Goal: Task Accomplishment & Management: Use online tool/utility

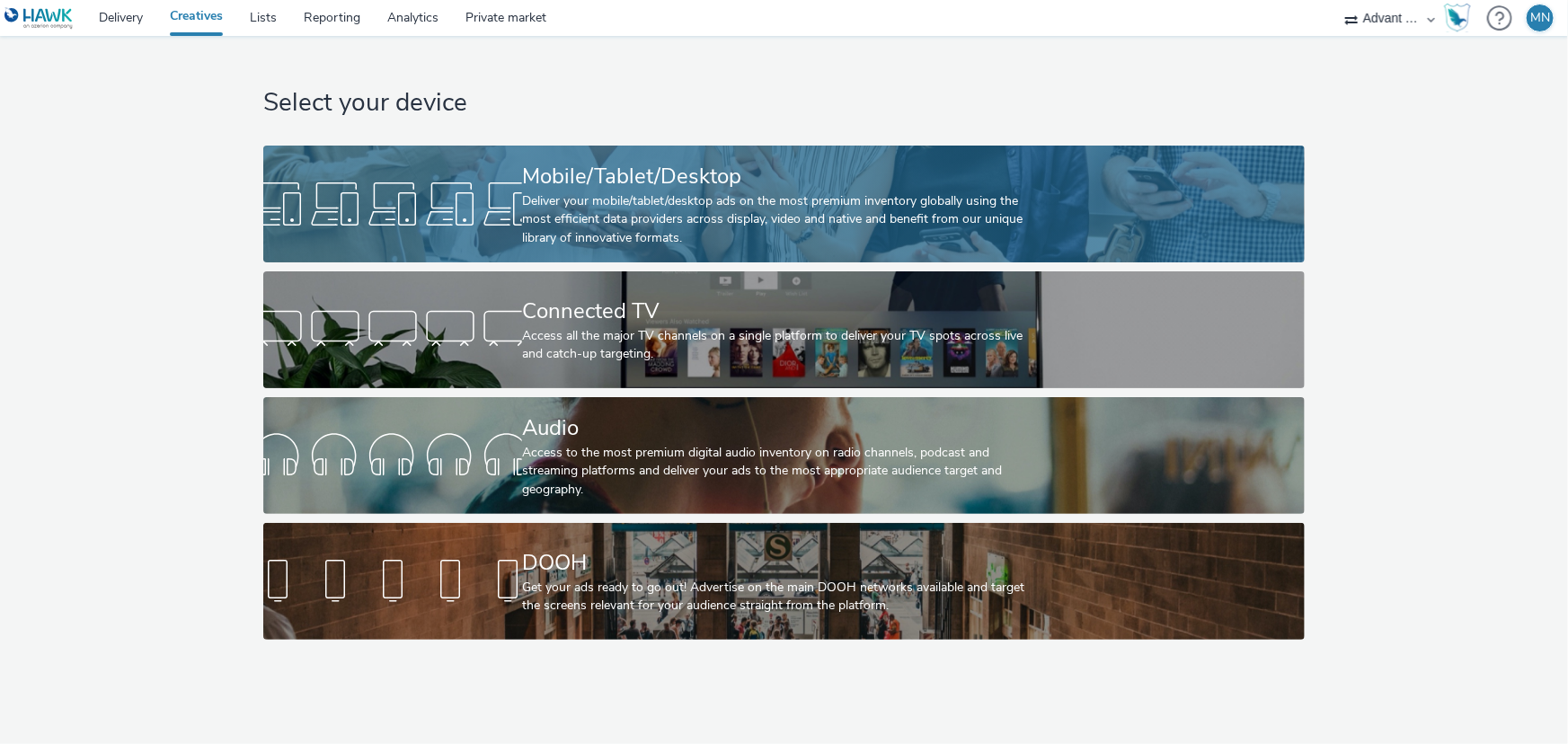
click at [626, 165] on div "Mobile/Tablet/Desktop" at bounding box center [781, 176] width 517 height 32
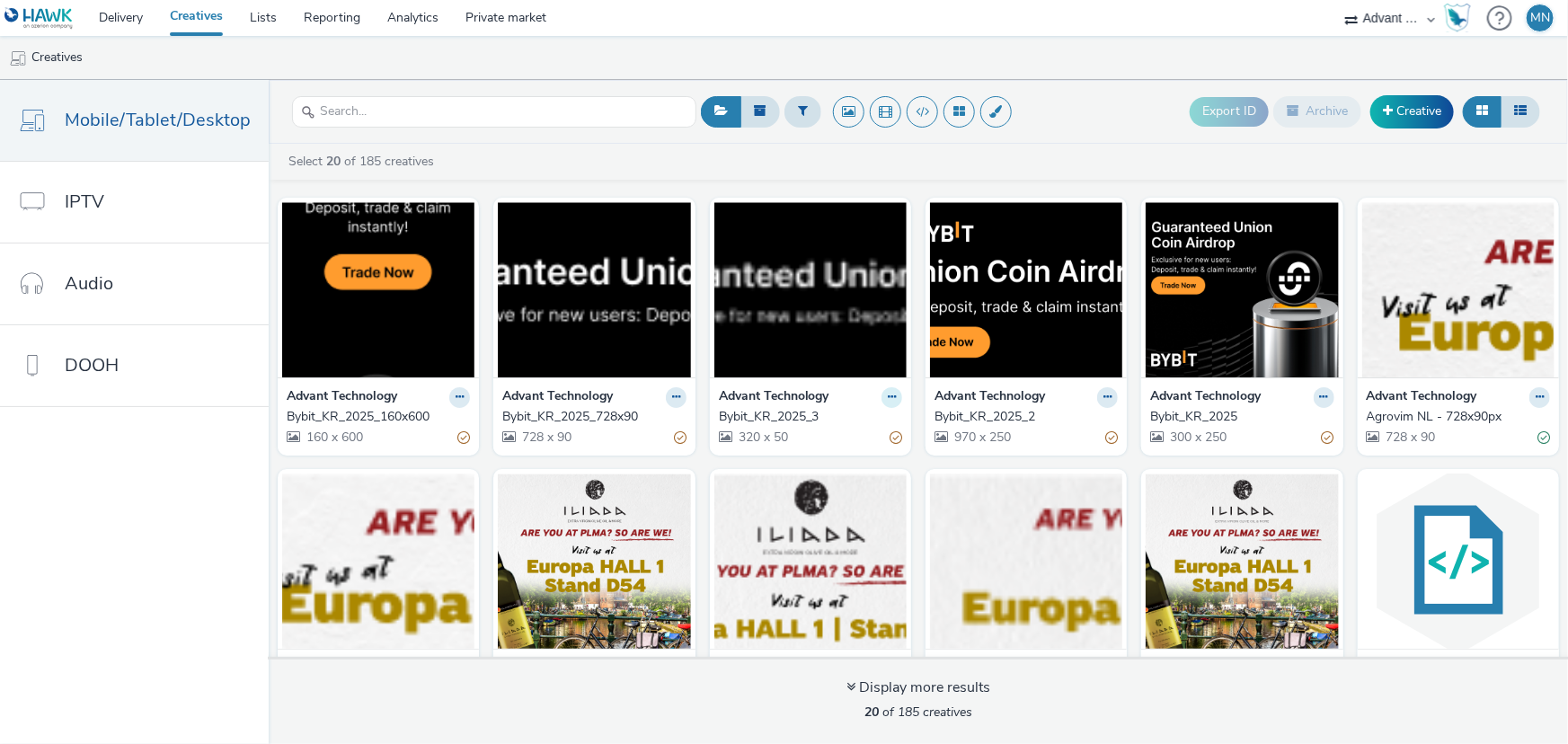
click at [888, 396] on icon at bounding box center [892, 397] width 8 height 11
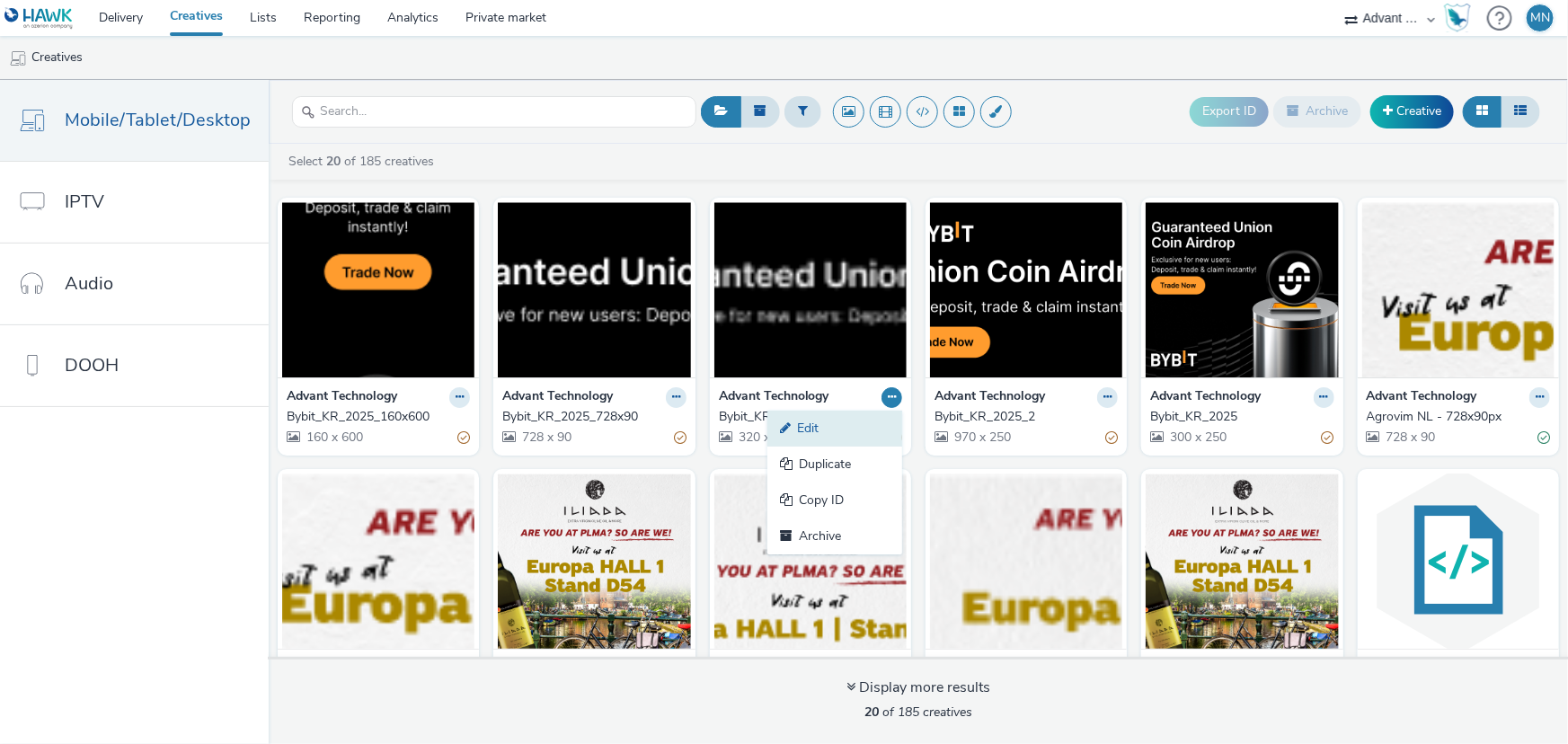
click at [813, 420] on link "Edit" at bounding box center [834, 428] width 135 height 36
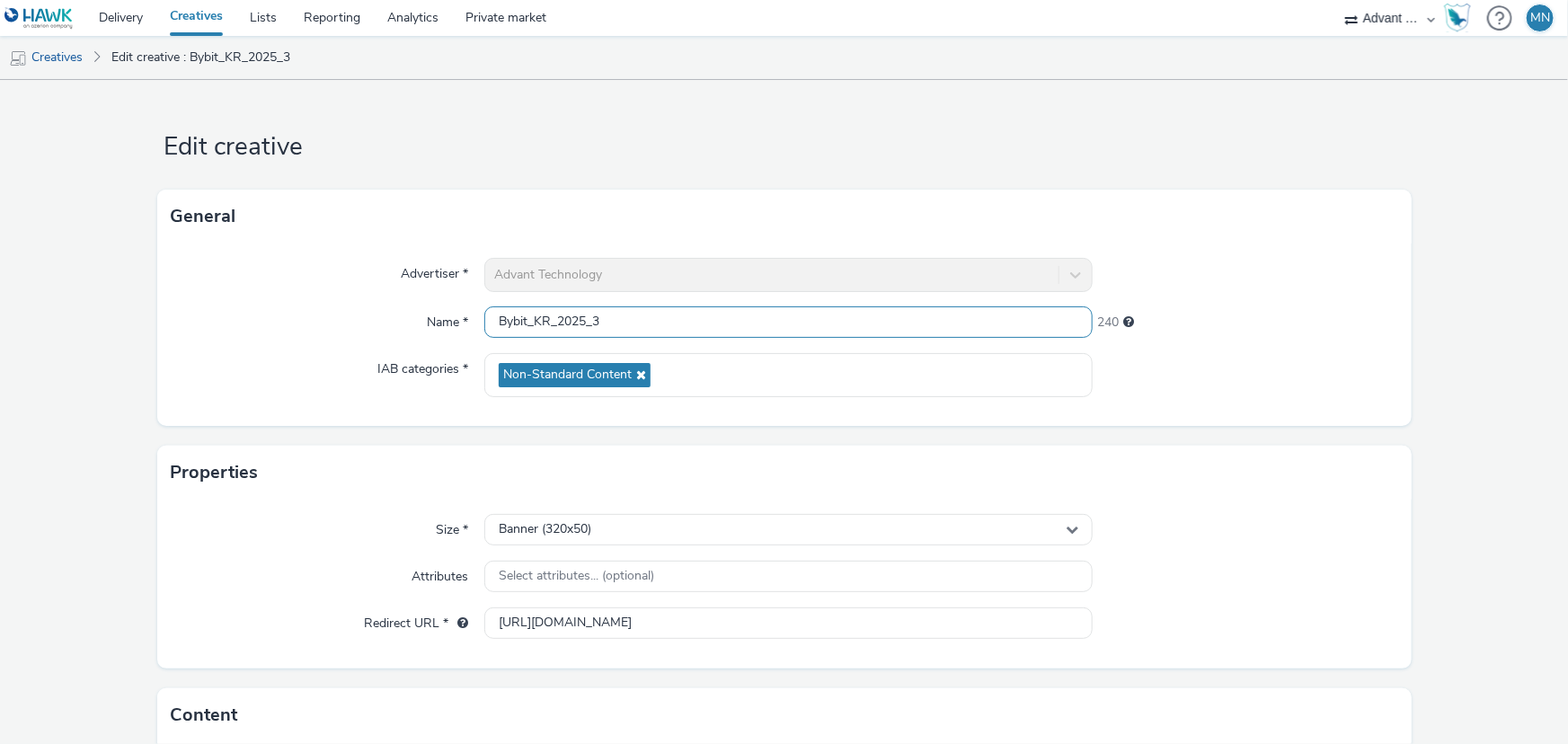
click at [667, 320] on input "Bybit_KR_2025_3" at bounding box center [788, 321] width 608 height 32
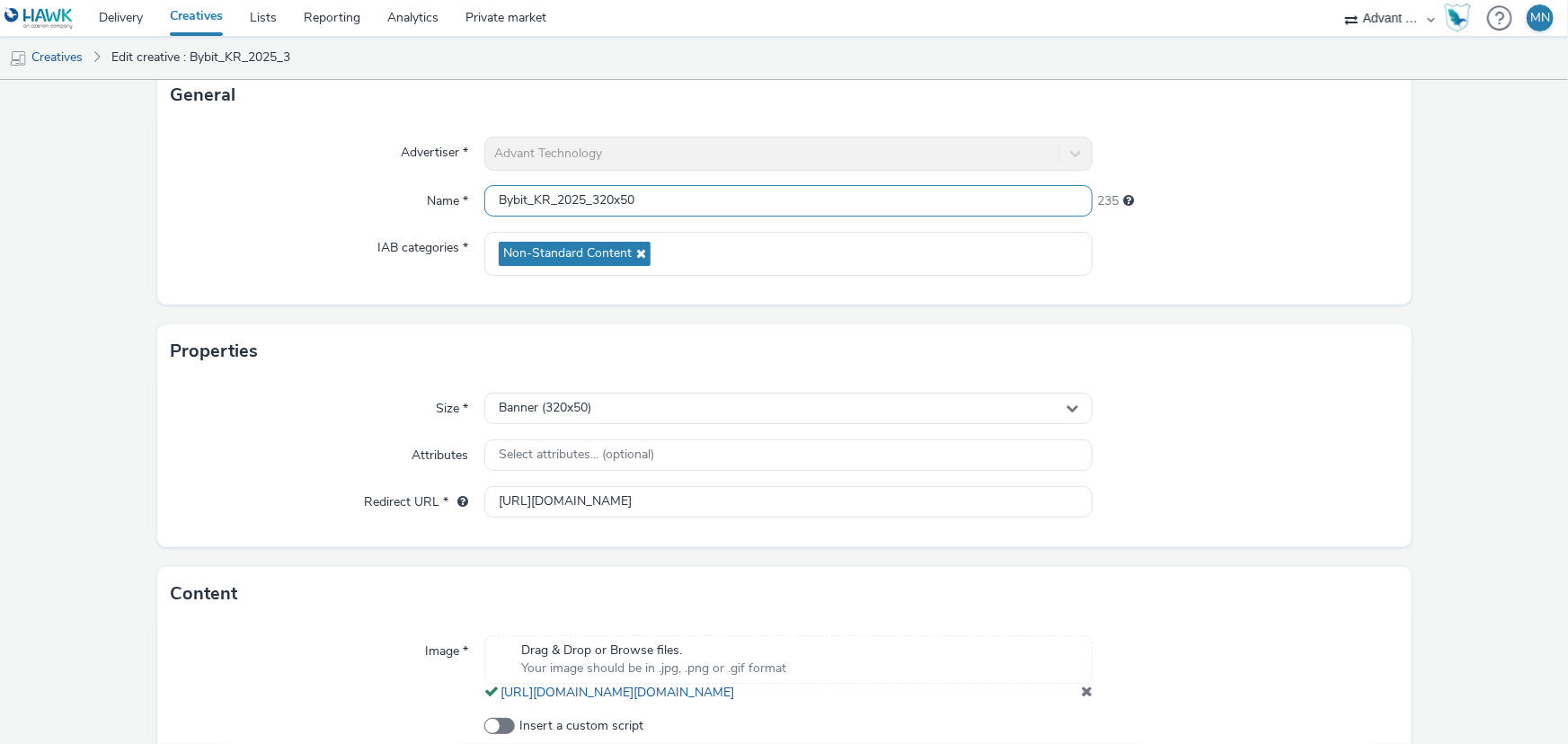
scroll to position [240, 0]
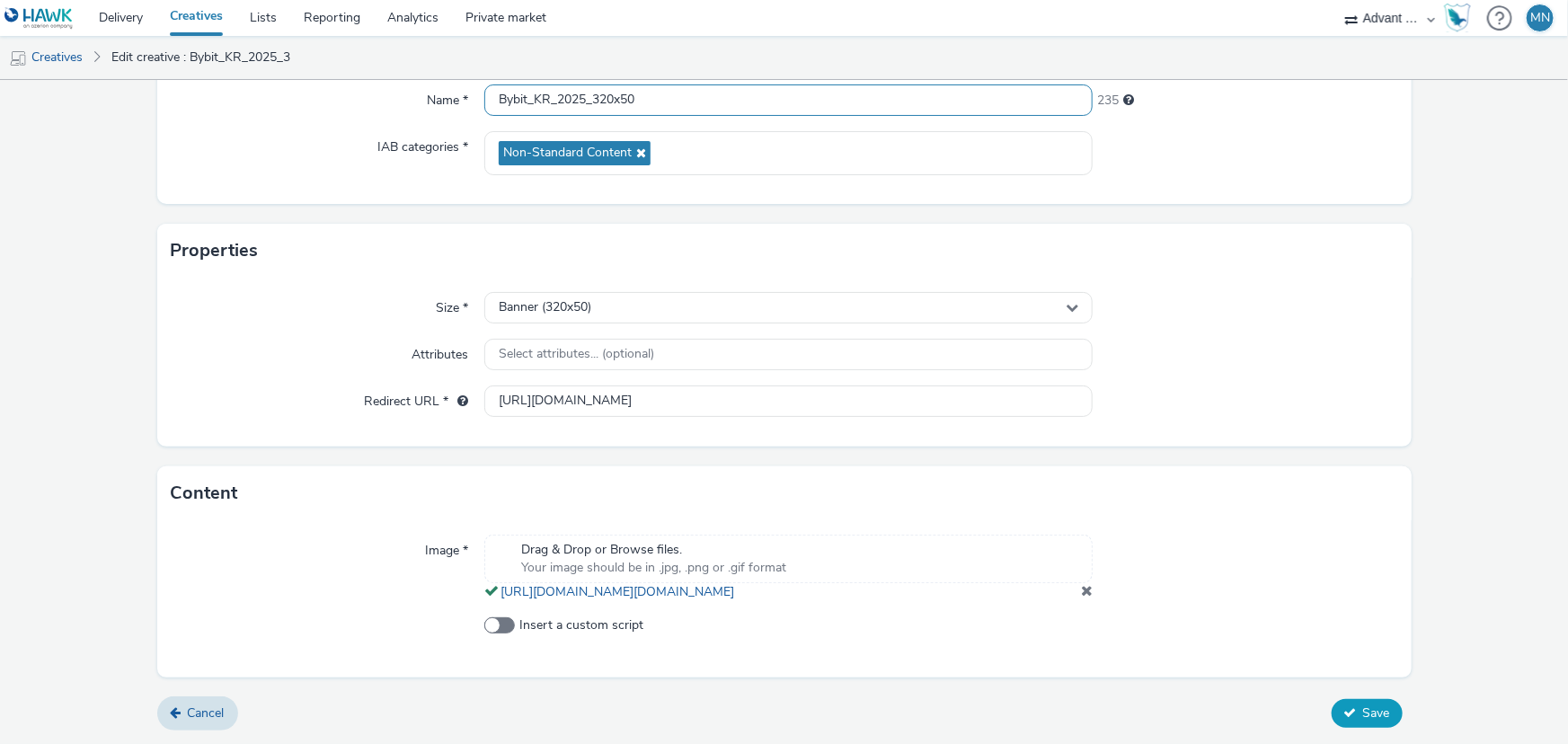
type input "Bybit_KR_2025_320x50"
click at [1363, 711] on span "Save" at bounding box center [1377, 713] width 27 height 17
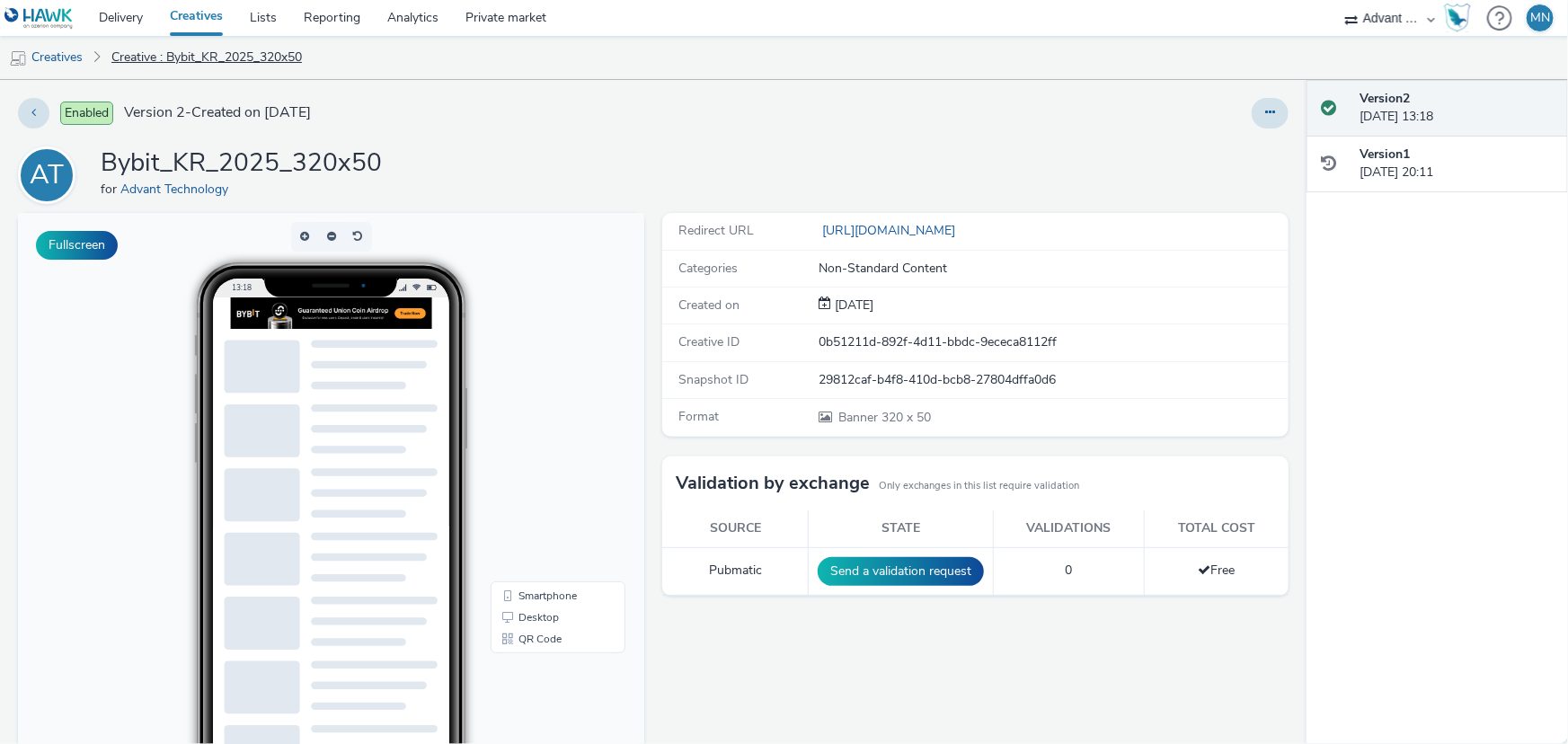
click at [216, 55] on link "Creative : Bybit_KR_2025_320x50" at bounding box center [207, 57] width 209 height 43
click at [69, 51] on link "Creatives" at bounding box center [46, 57] width 92 height 43
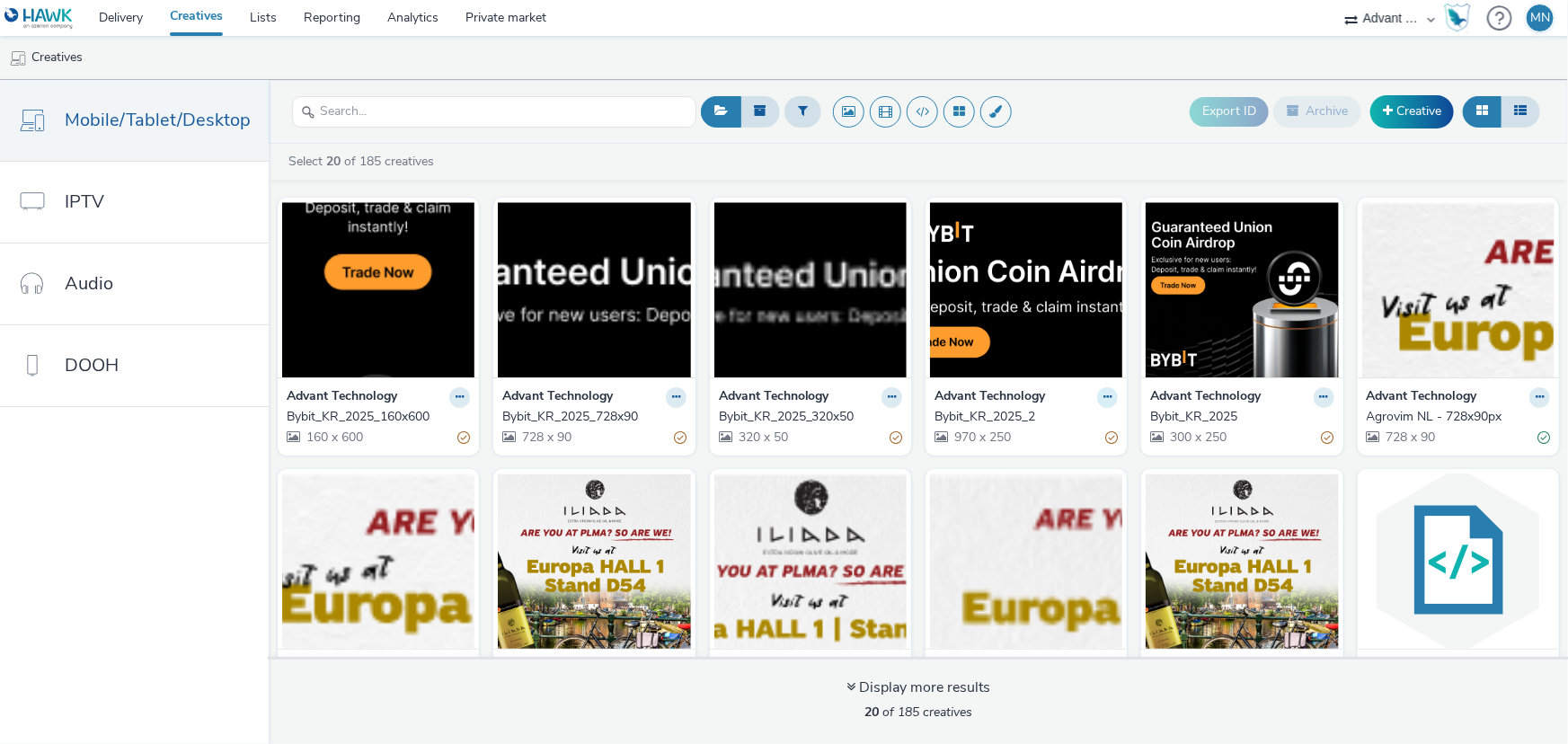
click at [1104, 394] on icon at bounding box center [1108, 397] width 8 height 11
click at [1049, 425] on link "Edit" at bounding box center [1050, 428] width 135 height 36
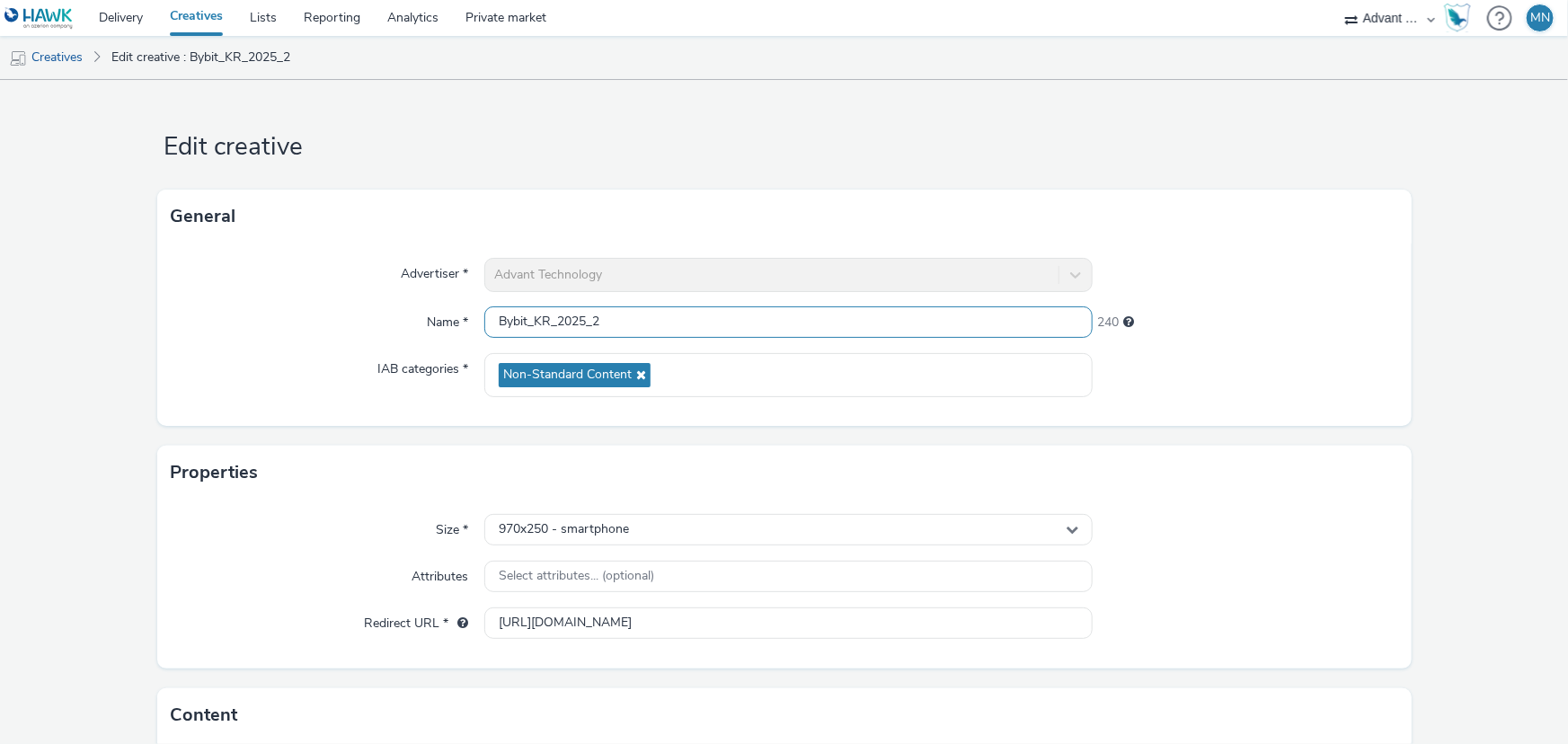
click at [755, 326] on input "Bybit_KR_2025_2" at bounding box center [788, 321] width 608 height 32
click at [67, 54] on link "Creatives" at bounding box center [46, 57] width 92 height 43
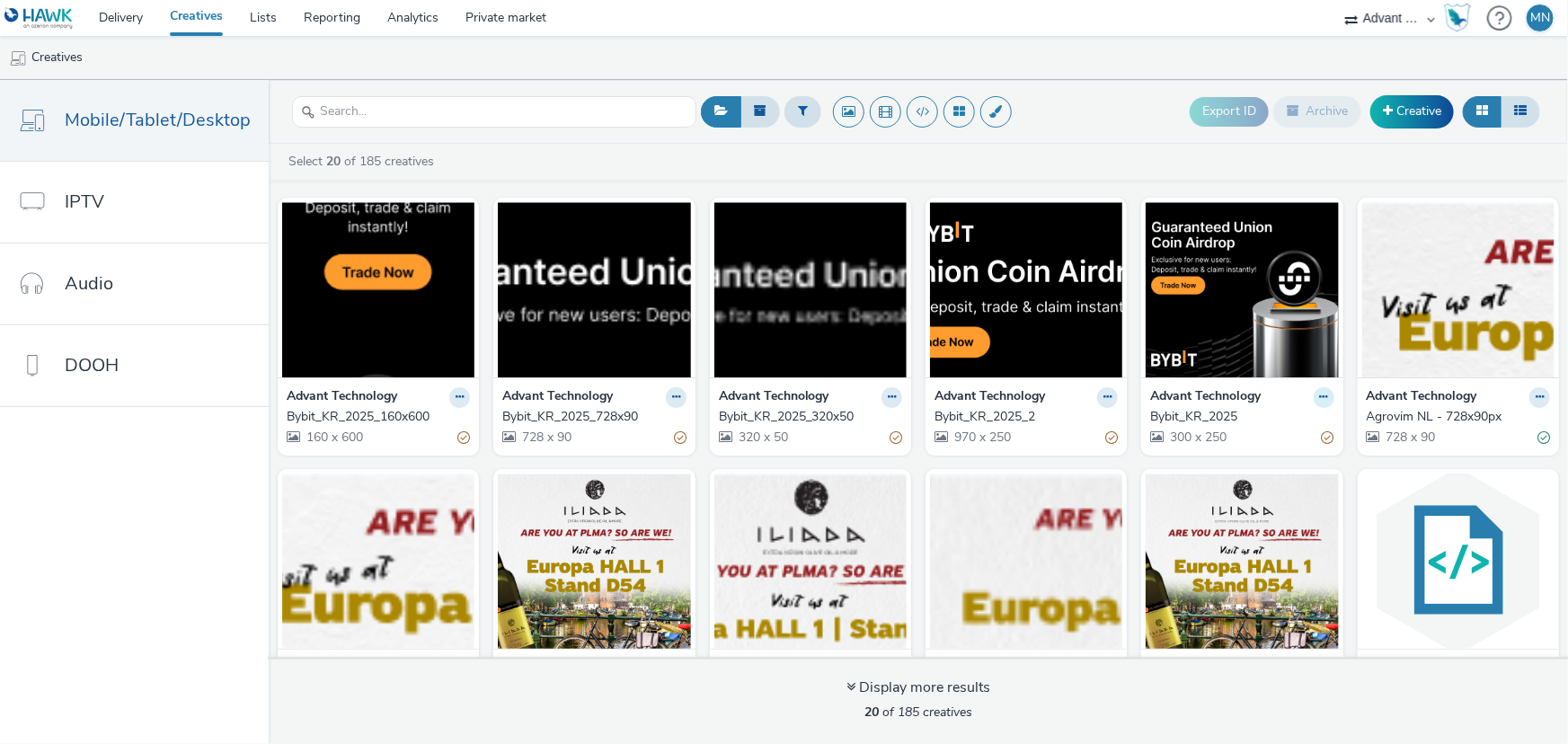
click at [1317, 394] on button at bounding box center [1325, 398] width 21 height 21
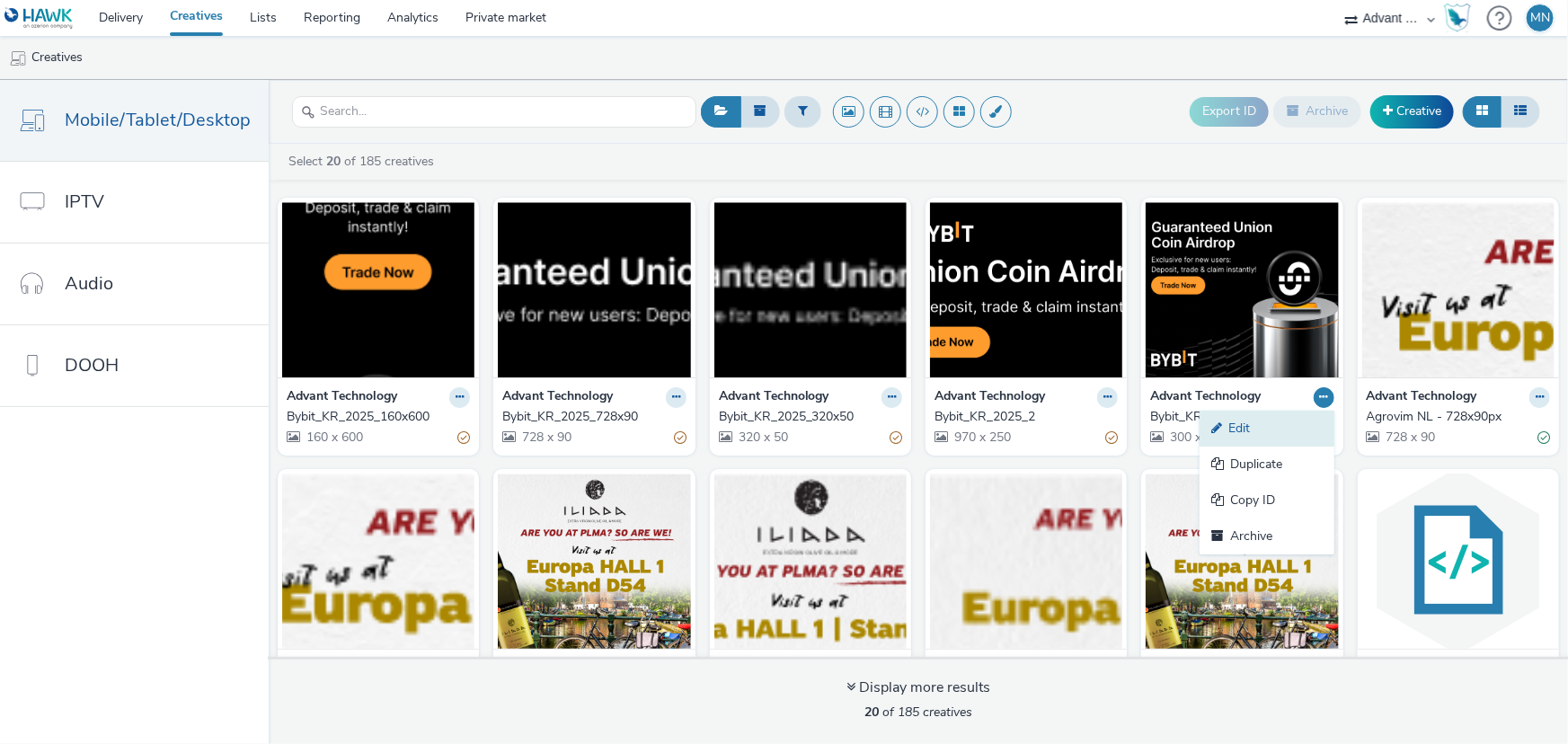
click at [1267, 427] on link "Edit" at bounding box center [1267, 428] width 135 height 36
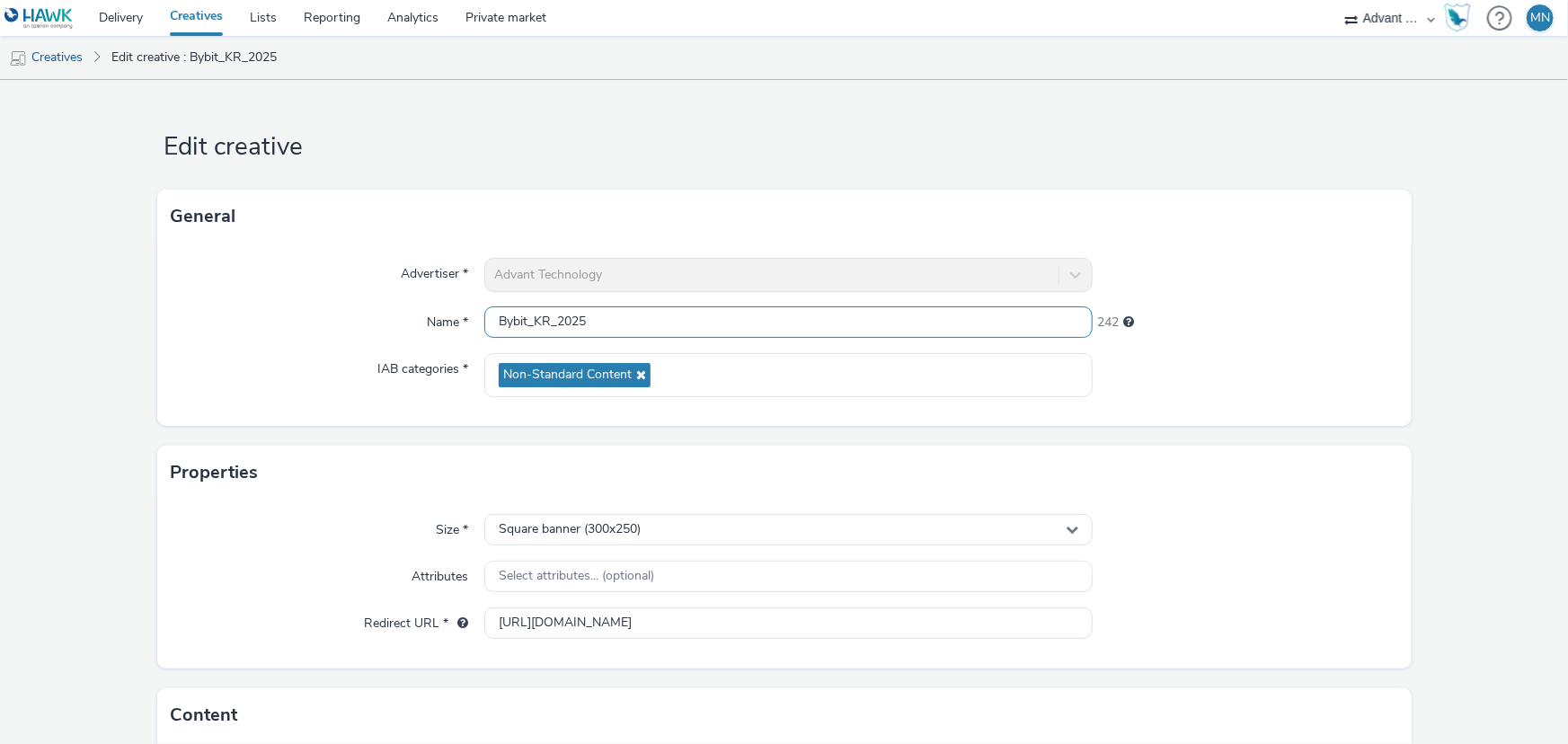
click at [720, 317] on input "Bybit_KR_2025" at bounding box center [788, 321] width 608 height 32
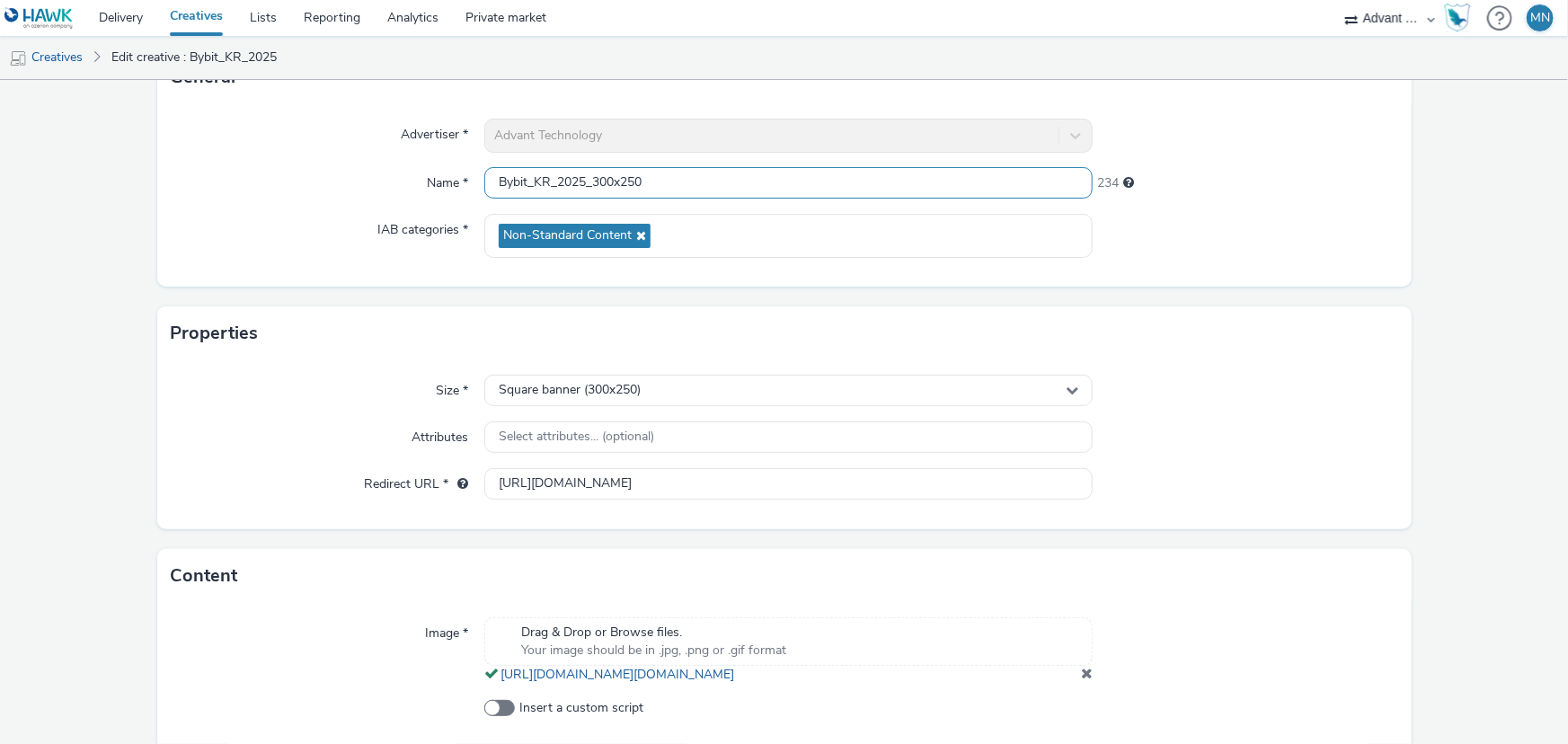
scroll to position [240, 0]
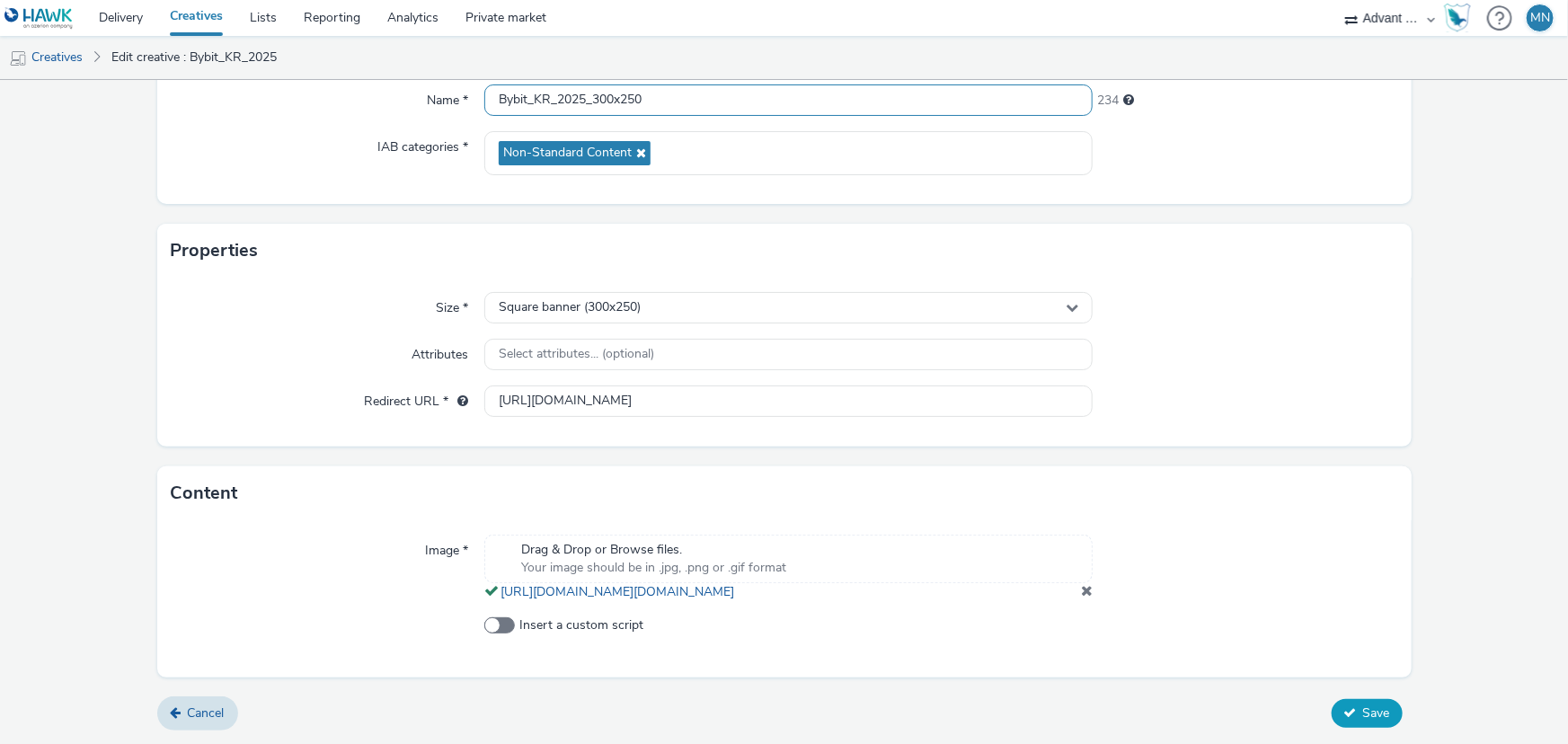
type input "Bybit_KR_2025_300x250"
click at [1350, 710] on button "Save" at bounding box center [1367, 713] width 71 height 29
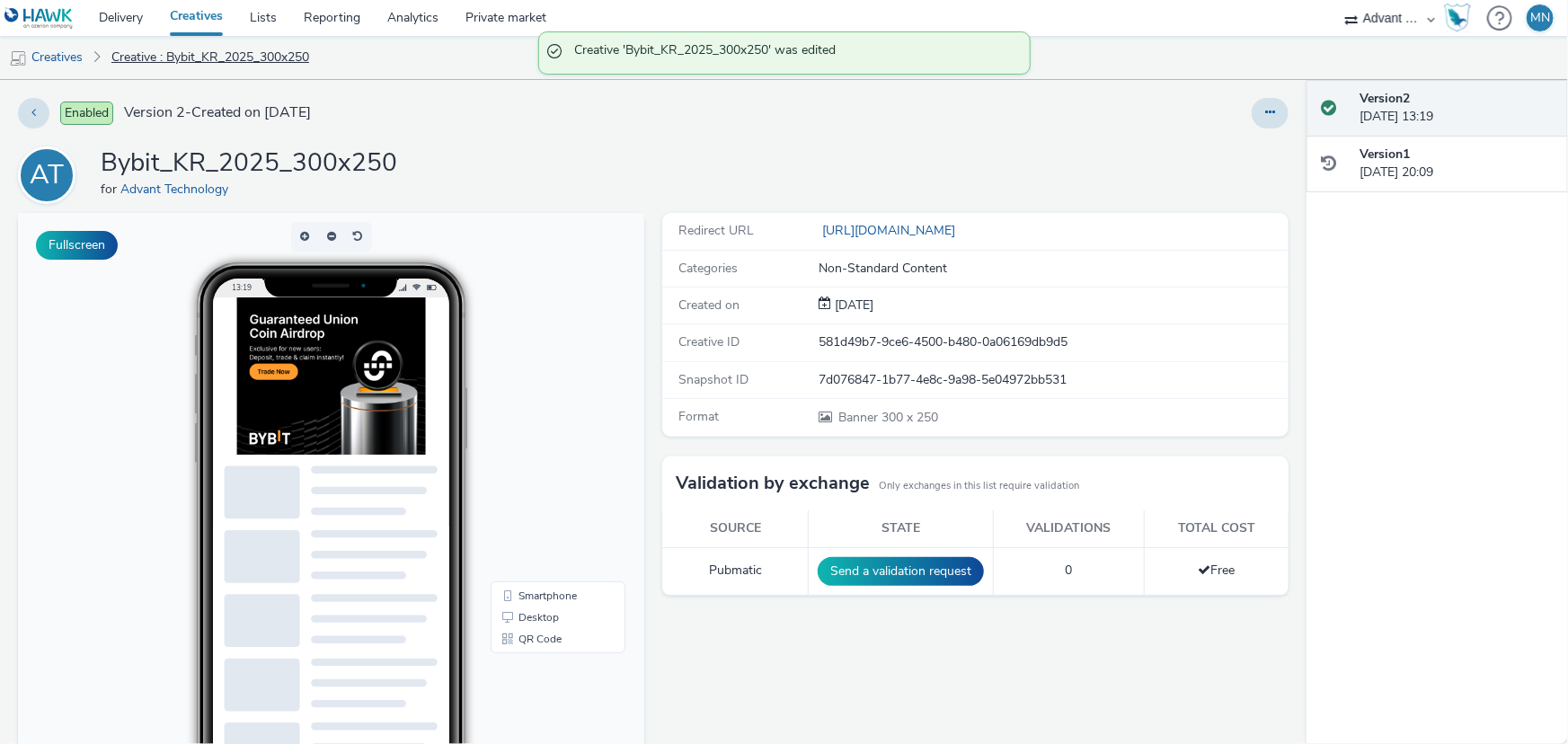
click at [201, 53] on link "Creative : Bybit_KR_2025_300x250" at bounding box center [210, 57] width 215 height 43
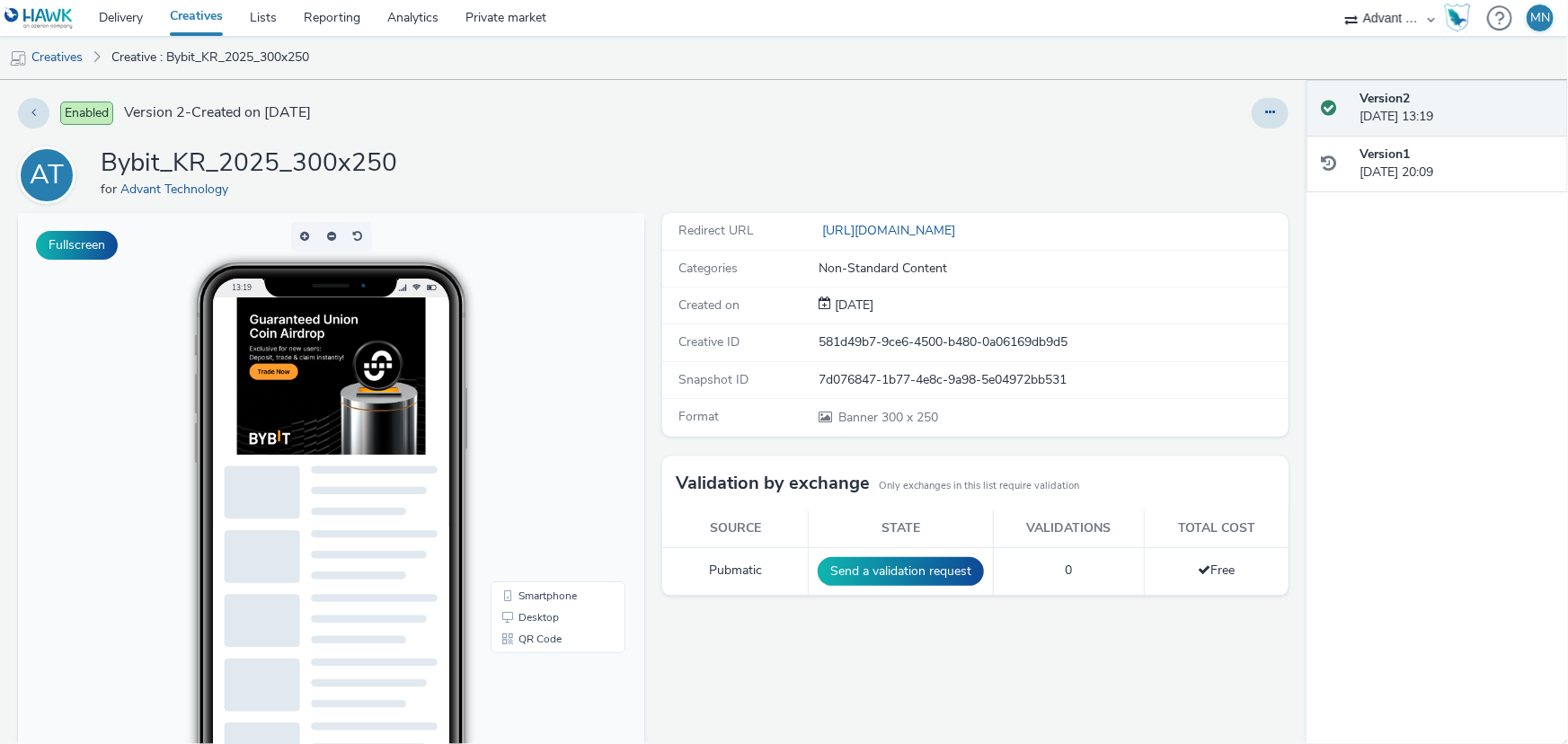
click at [186, 16] on link "Creatives" at bounding box center [196, 18] width 80 height 36
